Goal: Find specific page/section: Find specific page/section

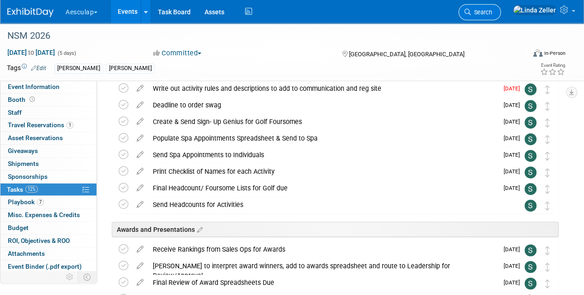
click at [471, 11] on icon at bounding box center [467, 12] width 6 height 6
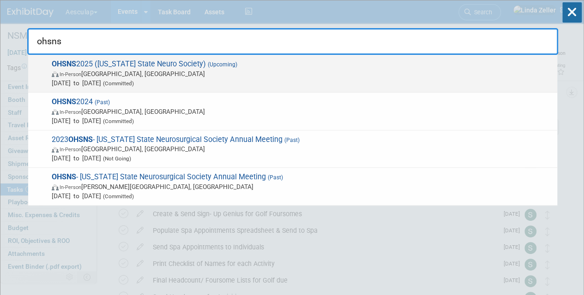
type input "ohsns"
click at [71, 77] on span "In-Person [GEOGRAPHIC_DATA], [GEOGRAPHIC_DATA]" at bounding box center [302, 73] width 501 height 9
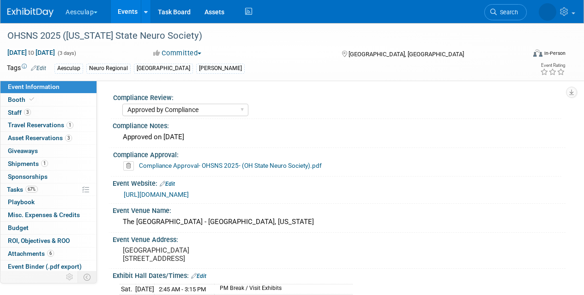
select select "Approved by Compliance"
select select "Neuro"
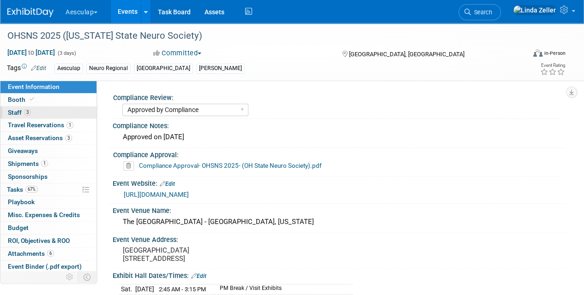
click at [14, 112] on span "Staff 3" at bounding box center [19, 112] width 23 height 7
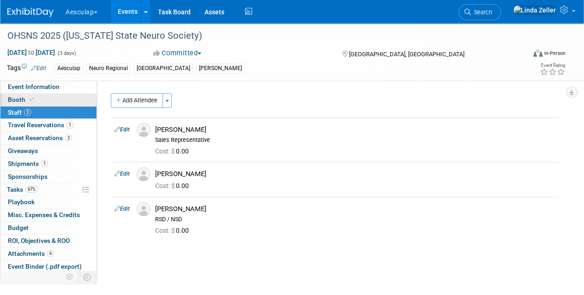
click at [15, 100] on span "Booth" at bounding box center [22, 99] width 28 height 7
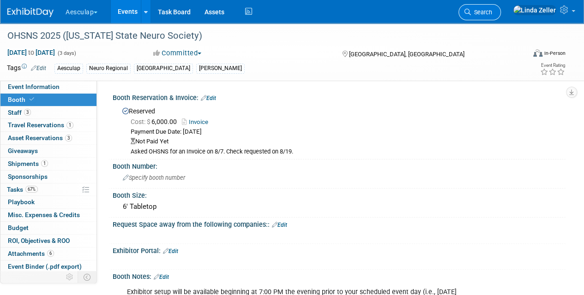
click at [492, 15] on span "Search" at bounding box center [481, 12] width 21 height 7
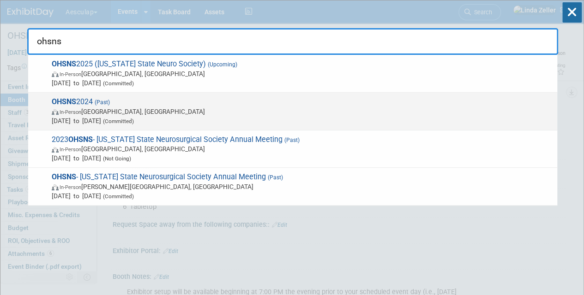
type input "ohsns"
click at [78, 109] on span "In-Person" at bounding box center [71, 112] width 22 height 6
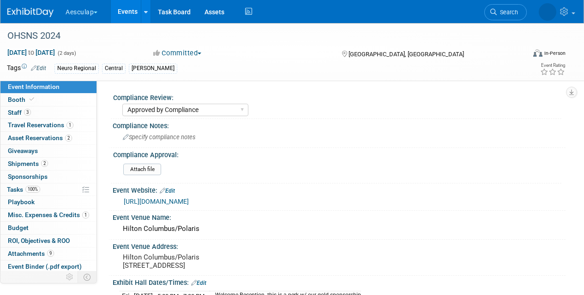
select select "Approved by Compliance"
select select "Neuro"
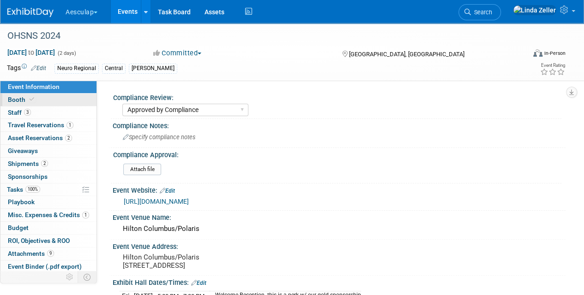
click at [16, 98] on span "Booth" at bounding box center [22, 99] width 28 height 7
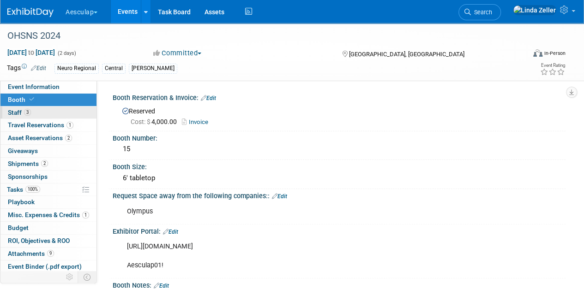
click at [15, 111] on span "Staff 3" at bounding box center [19, 112] width 23 height 7
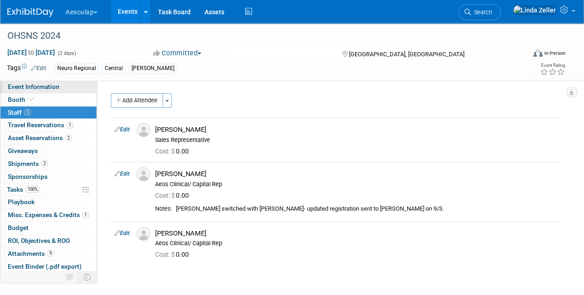
click at [14, 86] on span "Event Information" at bounding box center [34, 86] width 52 height 7
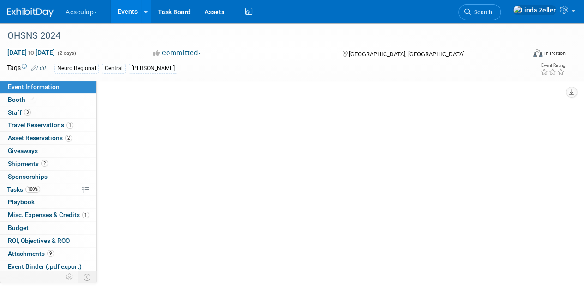
select select "Approved by Compliance"
select select "Neuro"
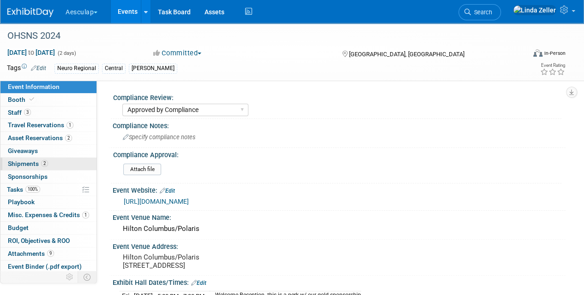
click at [15, 160] on span "Shipments 2" at bounding box center [28, 163] width 40 height 7
